Goal: Information Seeking & Learning: Learn about a topic

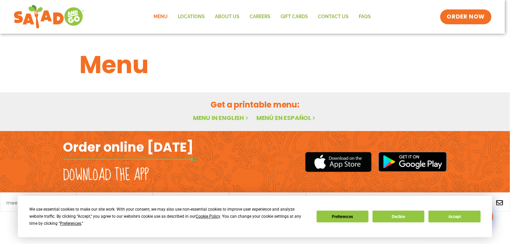
click at [229, 117] on link "Menu in English" at bounding box center [221, 118] width 57 height 8
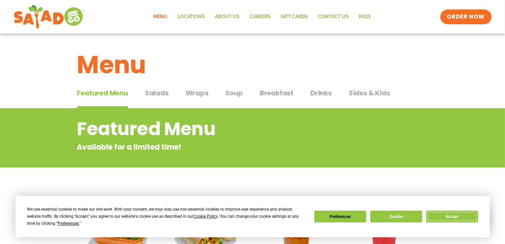
click at [454, 215] on button "Accept" at bounding box center [452, 217] width 52 height 12
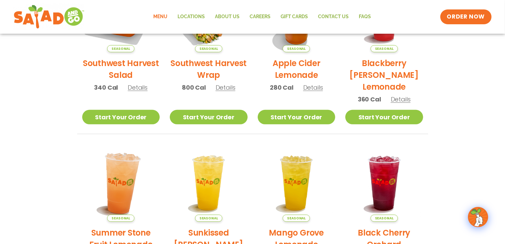
scroll to position [135, 0]
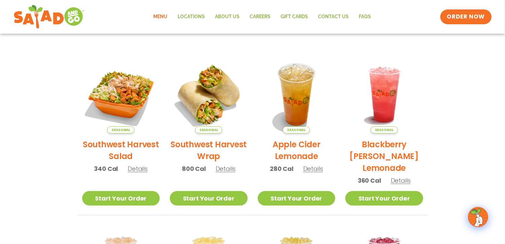
click at [163, 16] on link "Menu" at bounding box center [161, 17] width 24 height 16
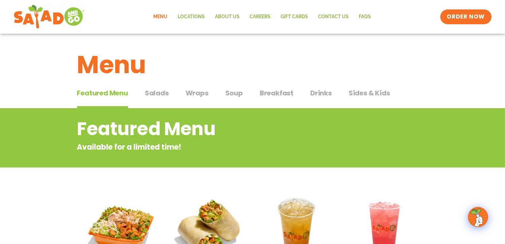
click at [197, 93] on span "Wraps" at bounding box center [197, 93] width 23 height 10
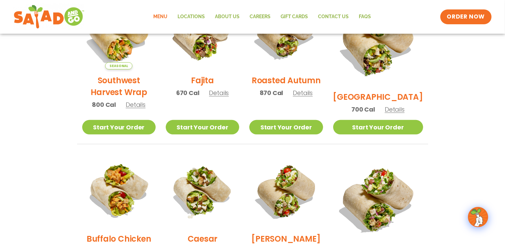
scroll to position [168, 0]
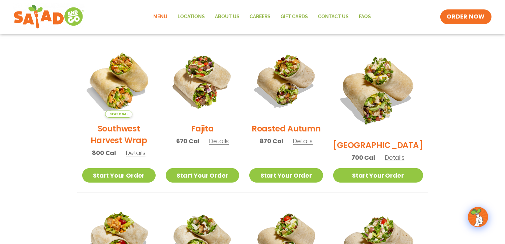
click at [310, 145] on span "Details" at bounding box center [303, 141] width 20 height 8
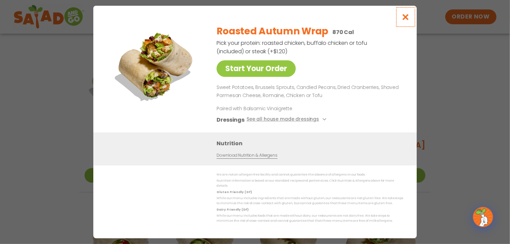
click at [402, 20] on icon "Close modal" at bounding box center [406, 16] width 8 height 7
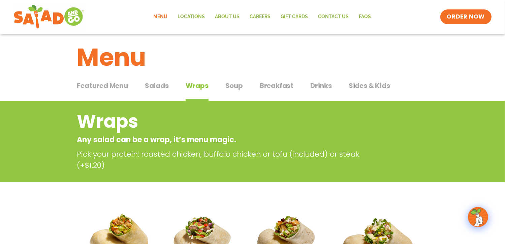
scroll to position [0, 0]
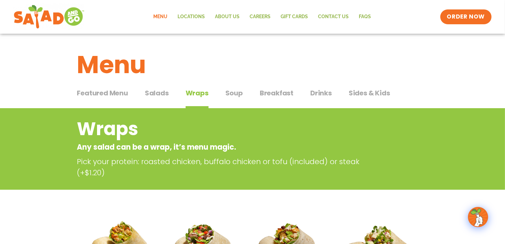
click at [237, 90] on span "Soup" at bounding box center [234, 93] width 18 height 10
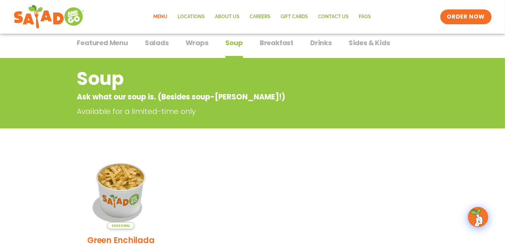
scroll to position [34, 0]
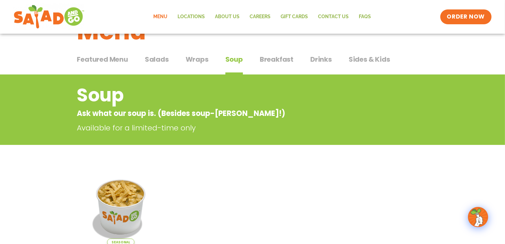
click at [164, 58] on span "Salads" at bounding box center [157, 59] width 24 height 10
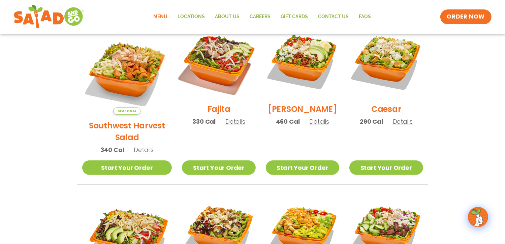
scroll to position [303, 0]
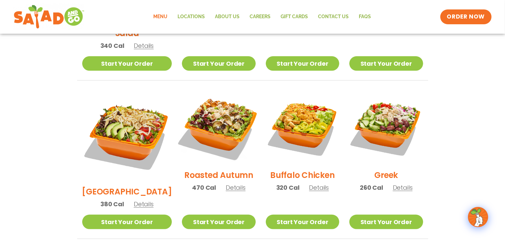
click at [213, 123] on img at bounding box center [219, 127] width 86 height 86
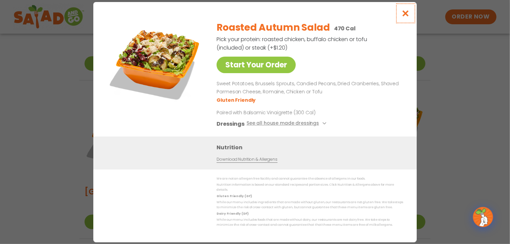
click at [401, 14] on button "Close modal" at bounding box center [406, 13] width 22 height 23
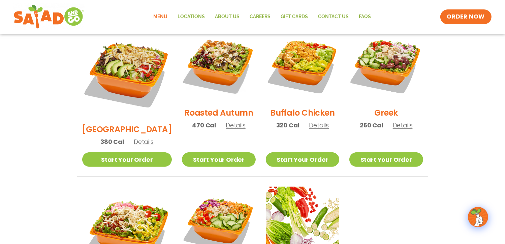
scroll to position [236, 0]
